Goal: Ask a question

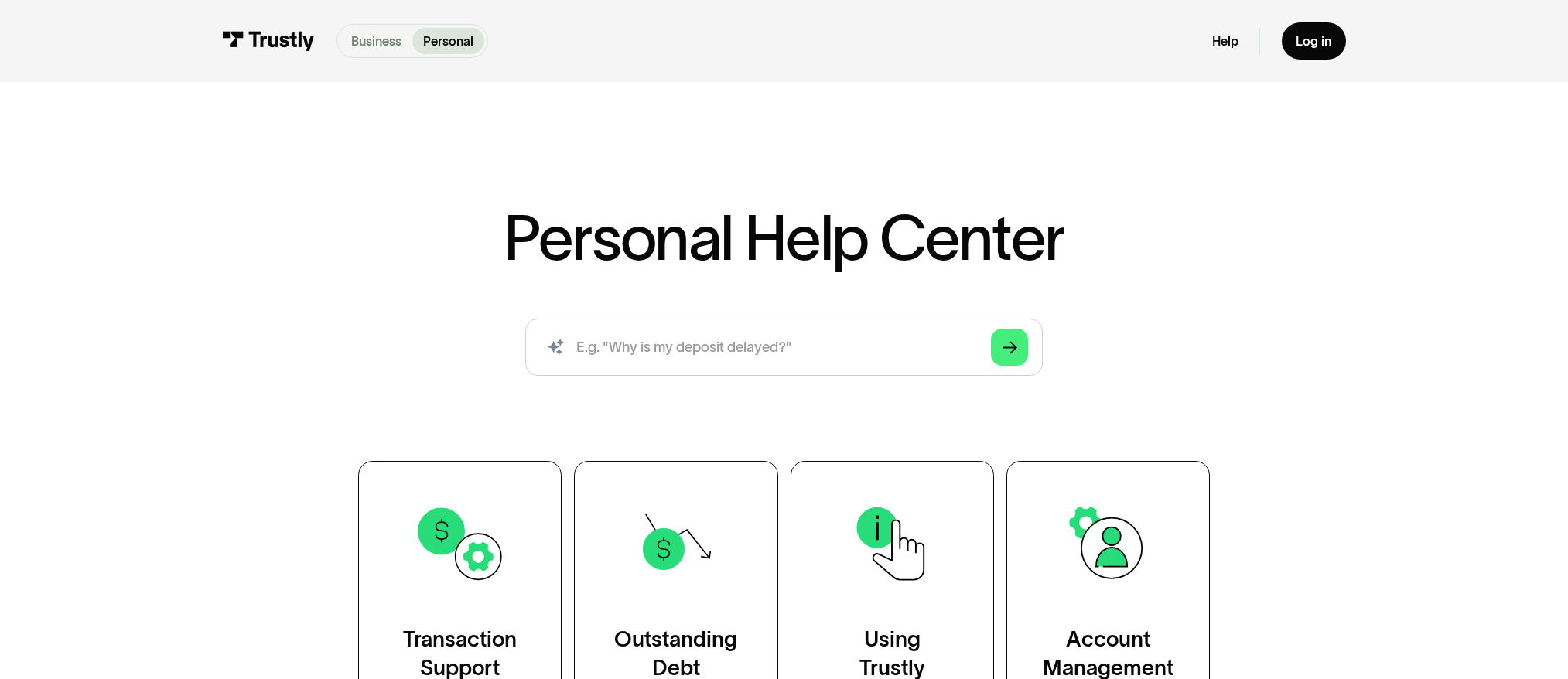
click at [380, 45] on p "Business" at bounding box center [376, 41] width 50 height 19
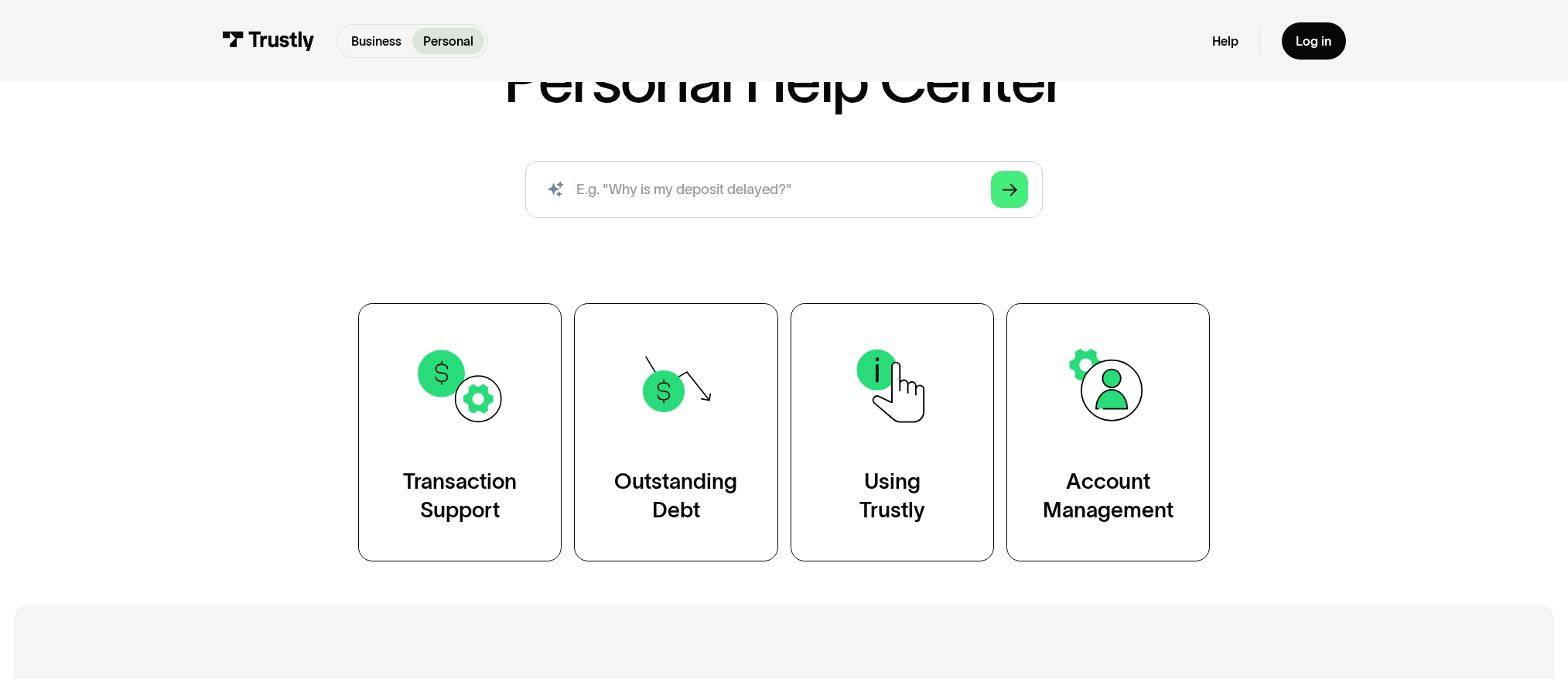
scroll to position [158, 0]
click at [373, 37] on p "Business" at bounding box center [376, 41] width 50 height 19
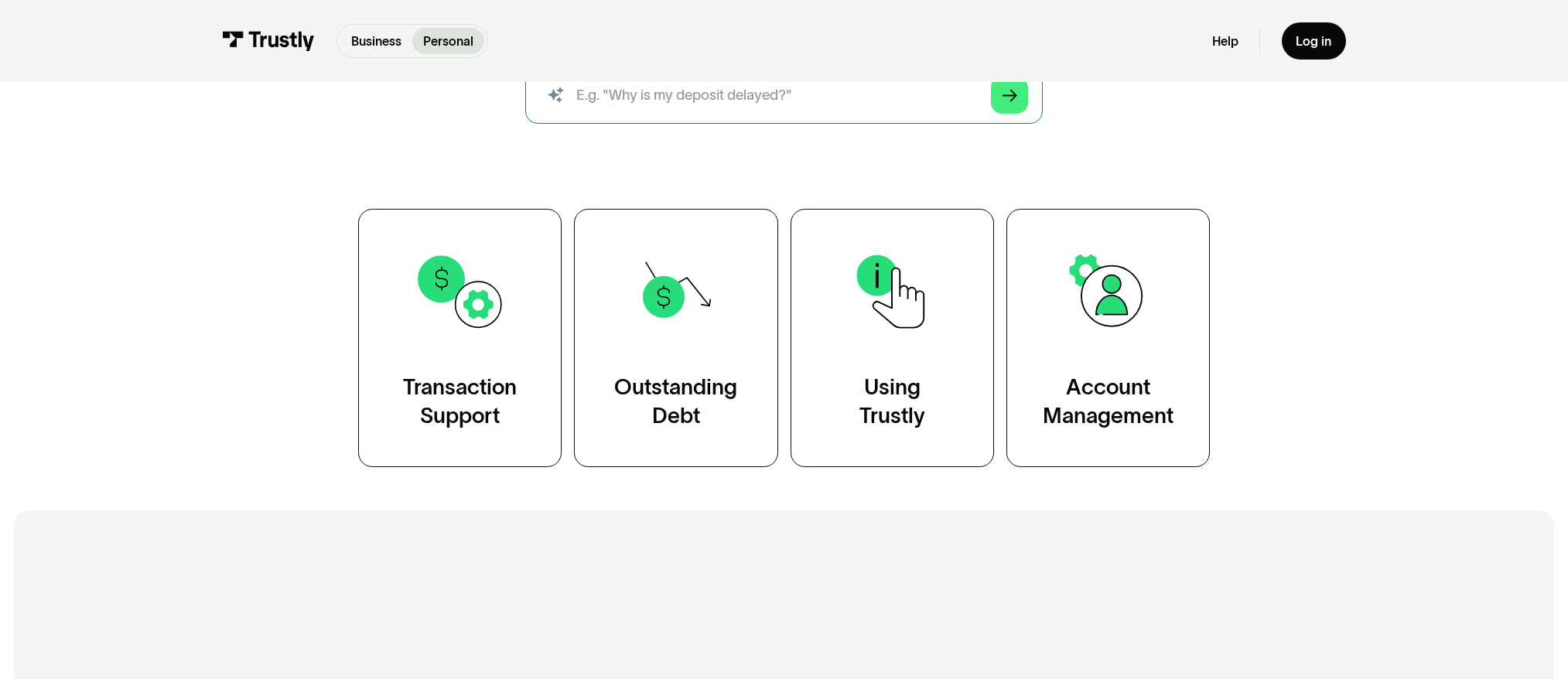
scroll to position [253, 0]
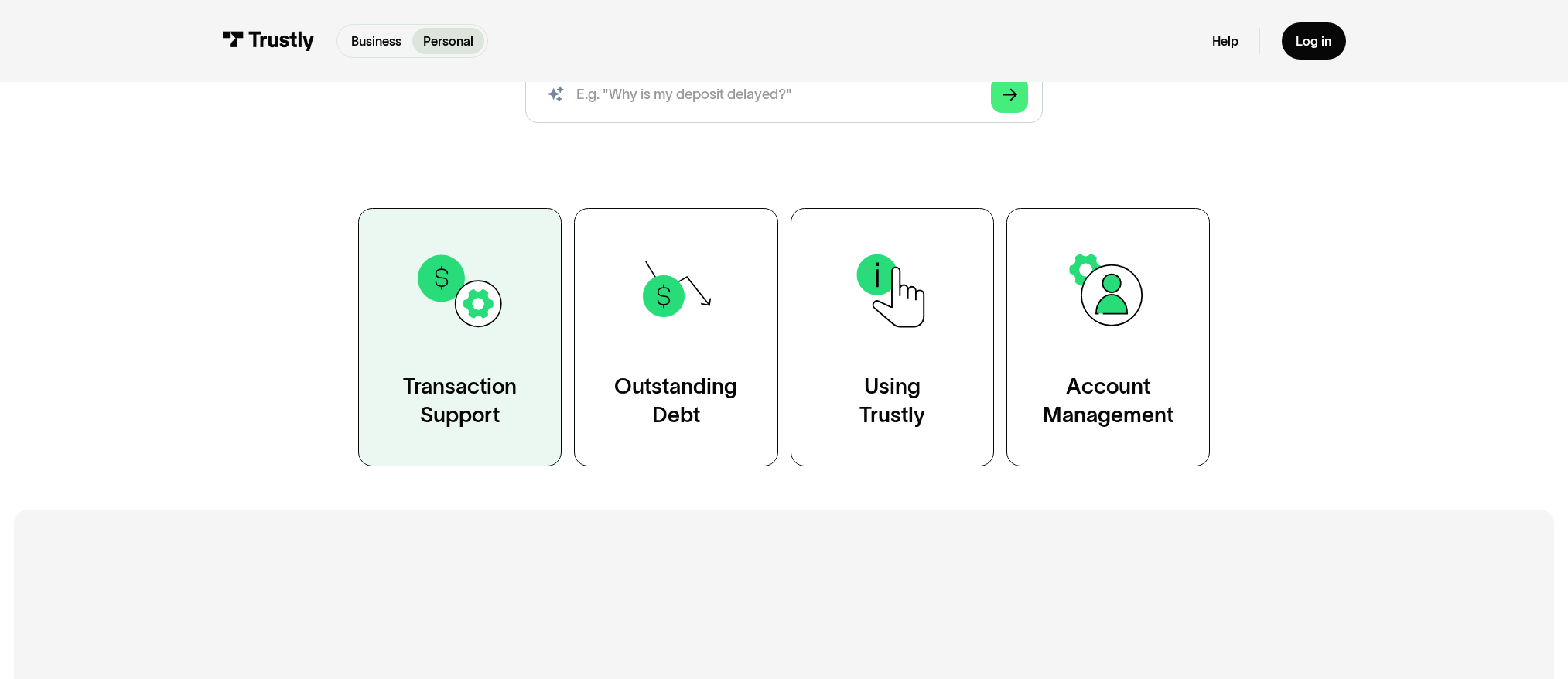
click at [454, 372] on link "Transaction Support" at bounding box center [459, 337] width 204 height 258
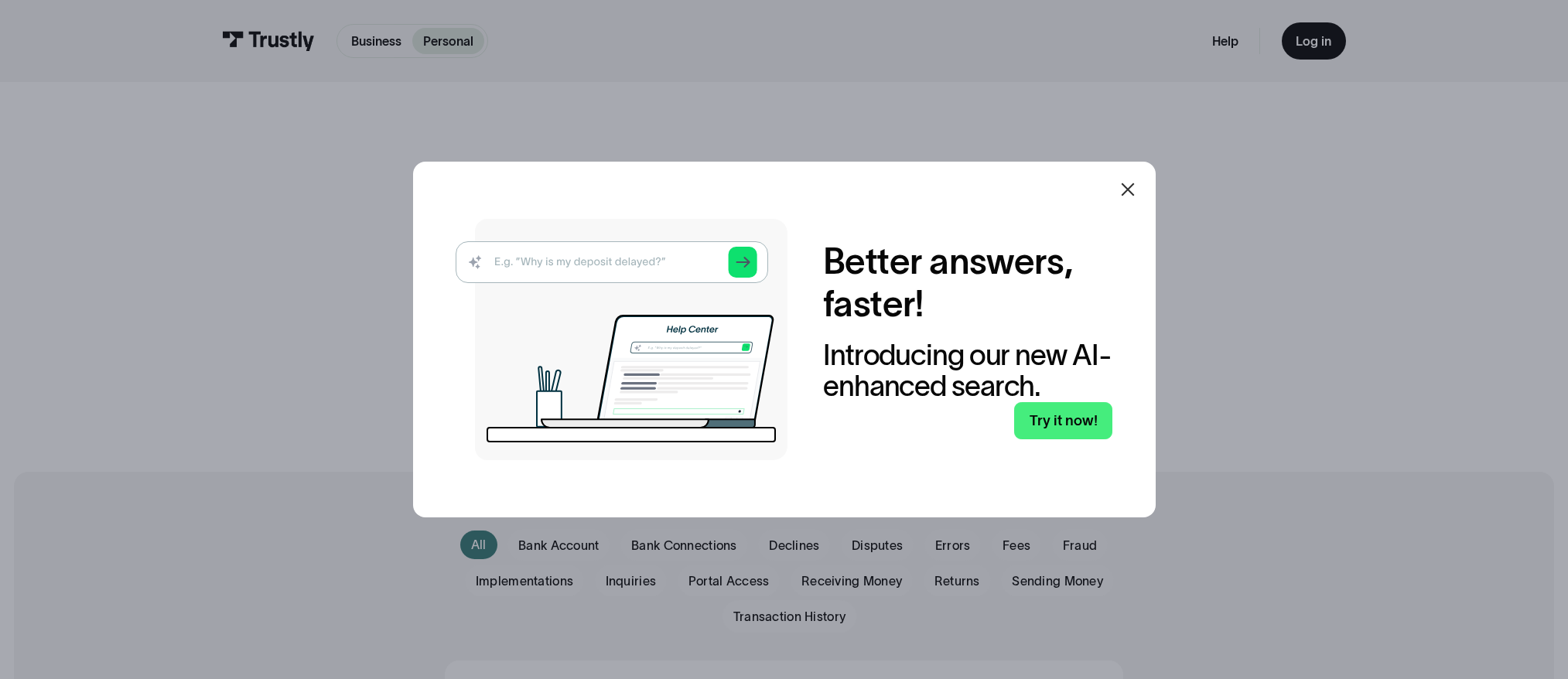
click at [1131, 189] on icon at bounding box center [1128, 190] width 19 height 19
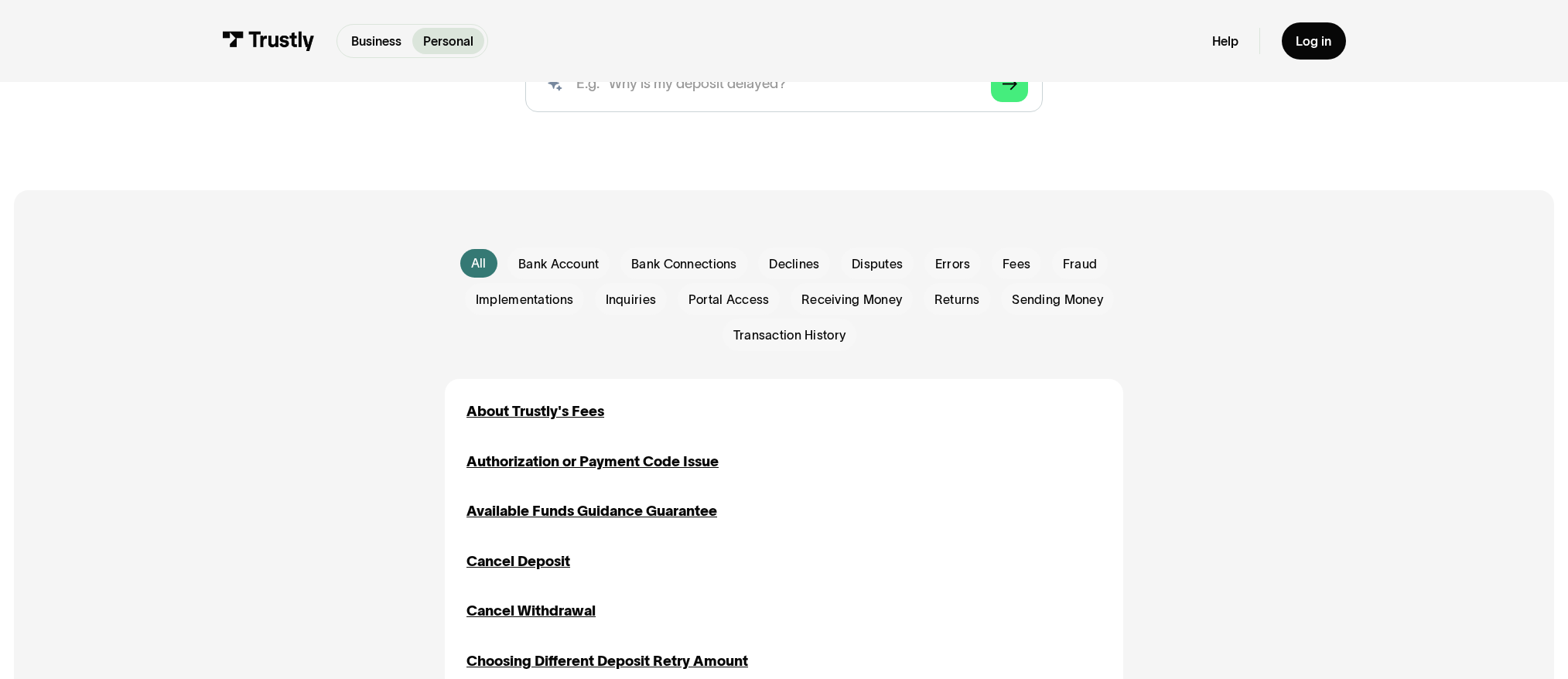
scroll to position [269, 0]
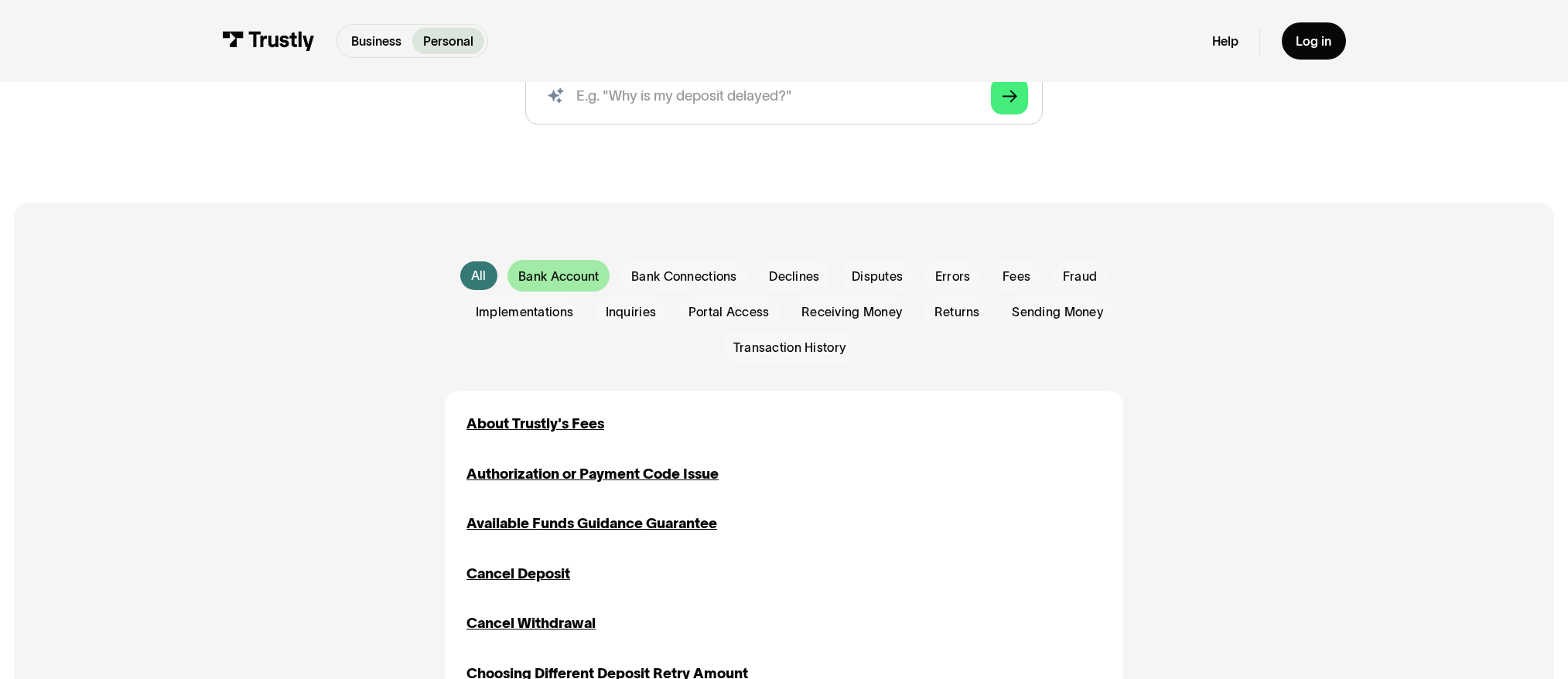
click at [576, 276] on span "Bank Account" at bounding box center [558, 276] width 80 height 18
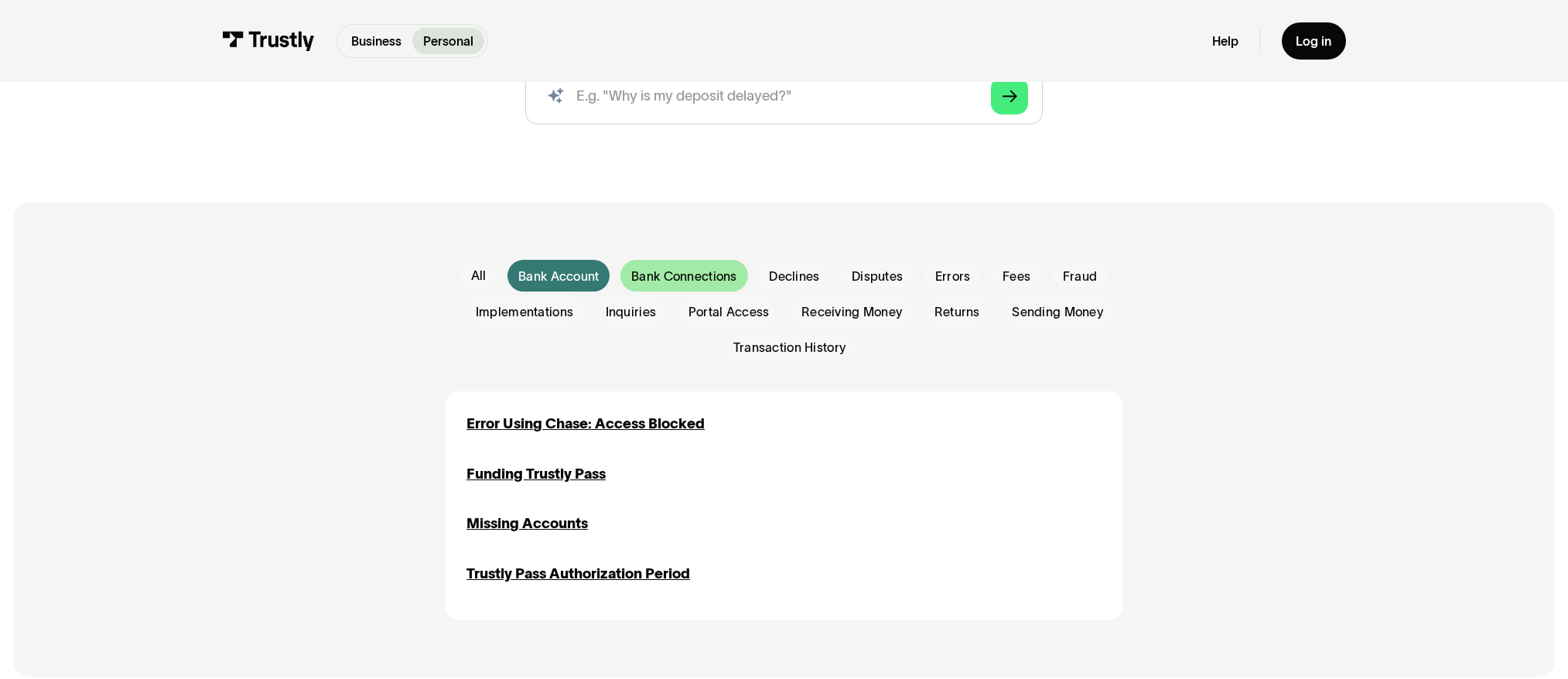
click at [651, 280] on span "Bank Connections" at bounding box center [684, 276] width 106 height 18
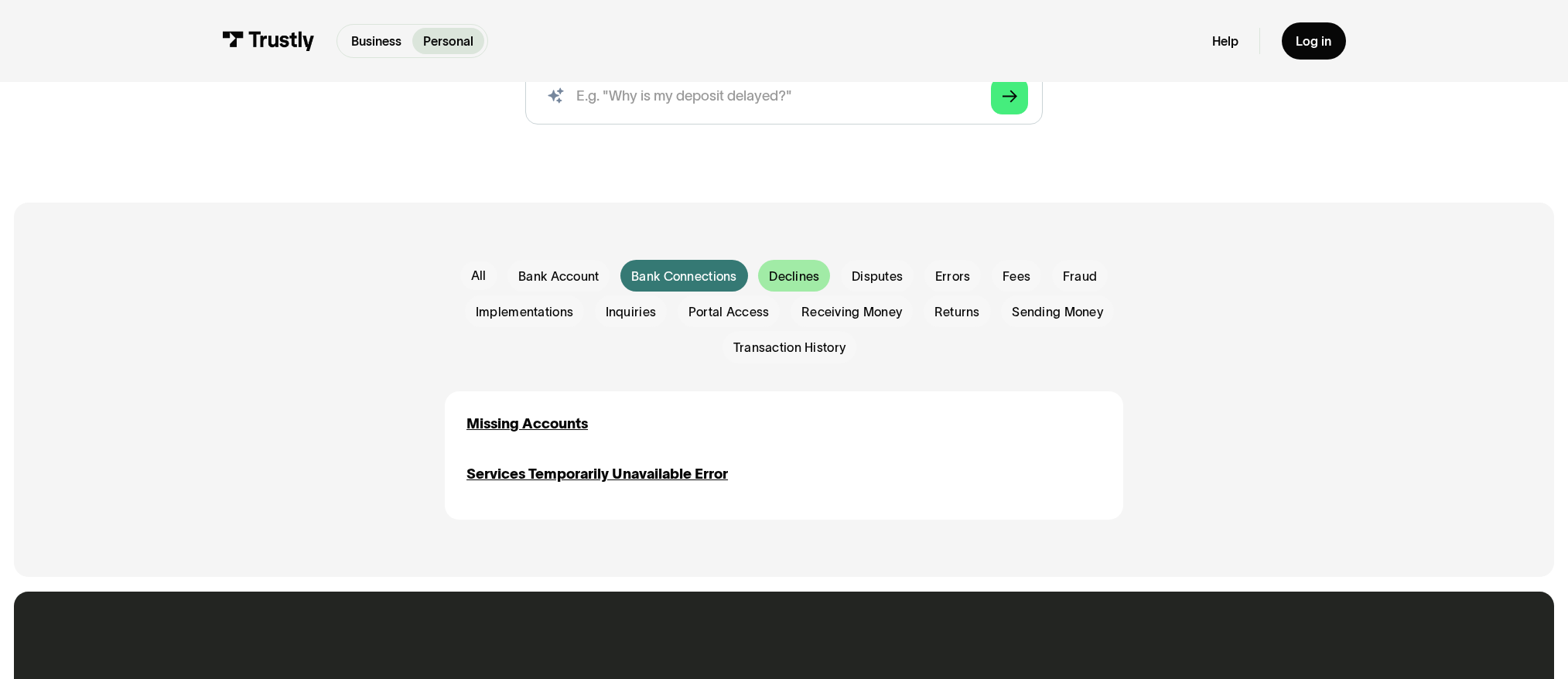
click at [786, 279] on span "Declines" at bounding box center [793, 276] width 50 height 18
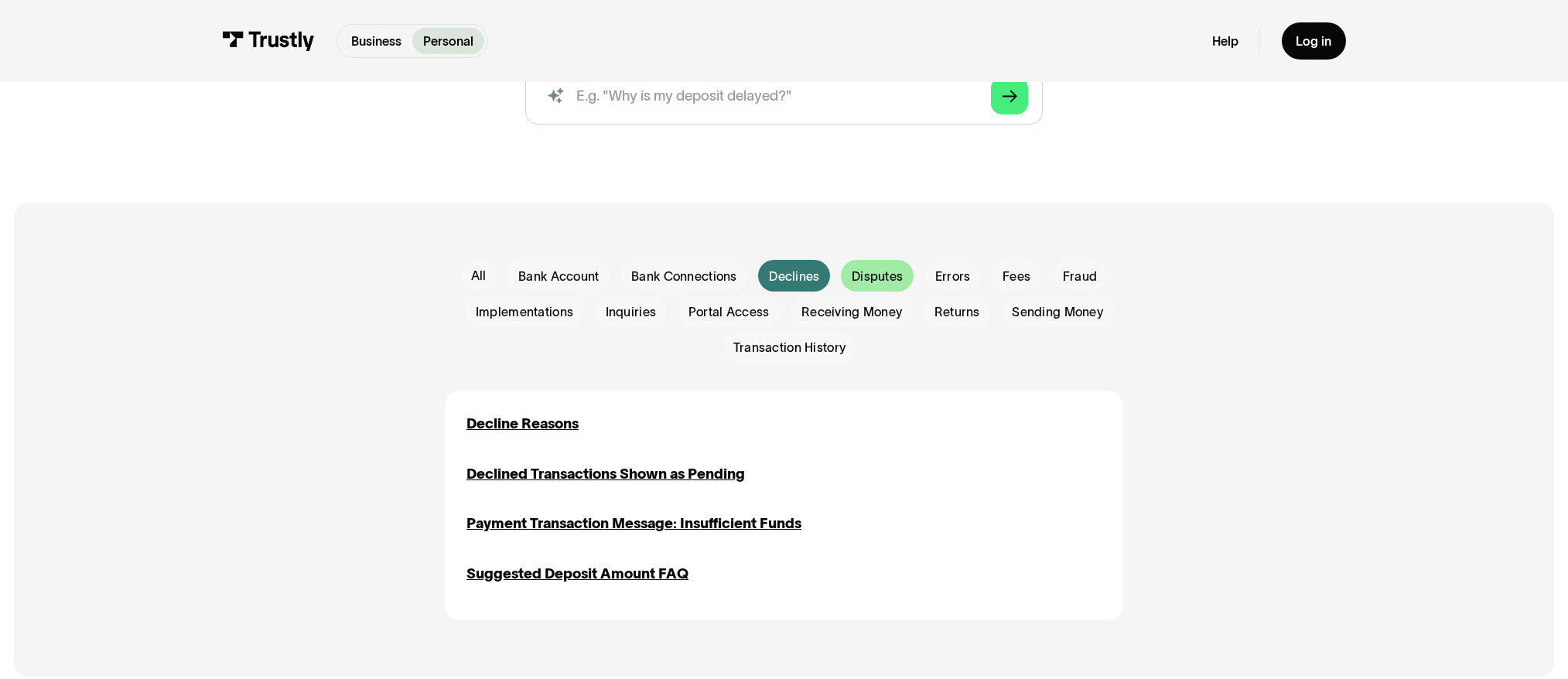
click at [878, 275] on span "Disputes" at bounding box center [878, 276] width 51 height 18
